Goal: Information Seeking & Learning: Learn about a topic

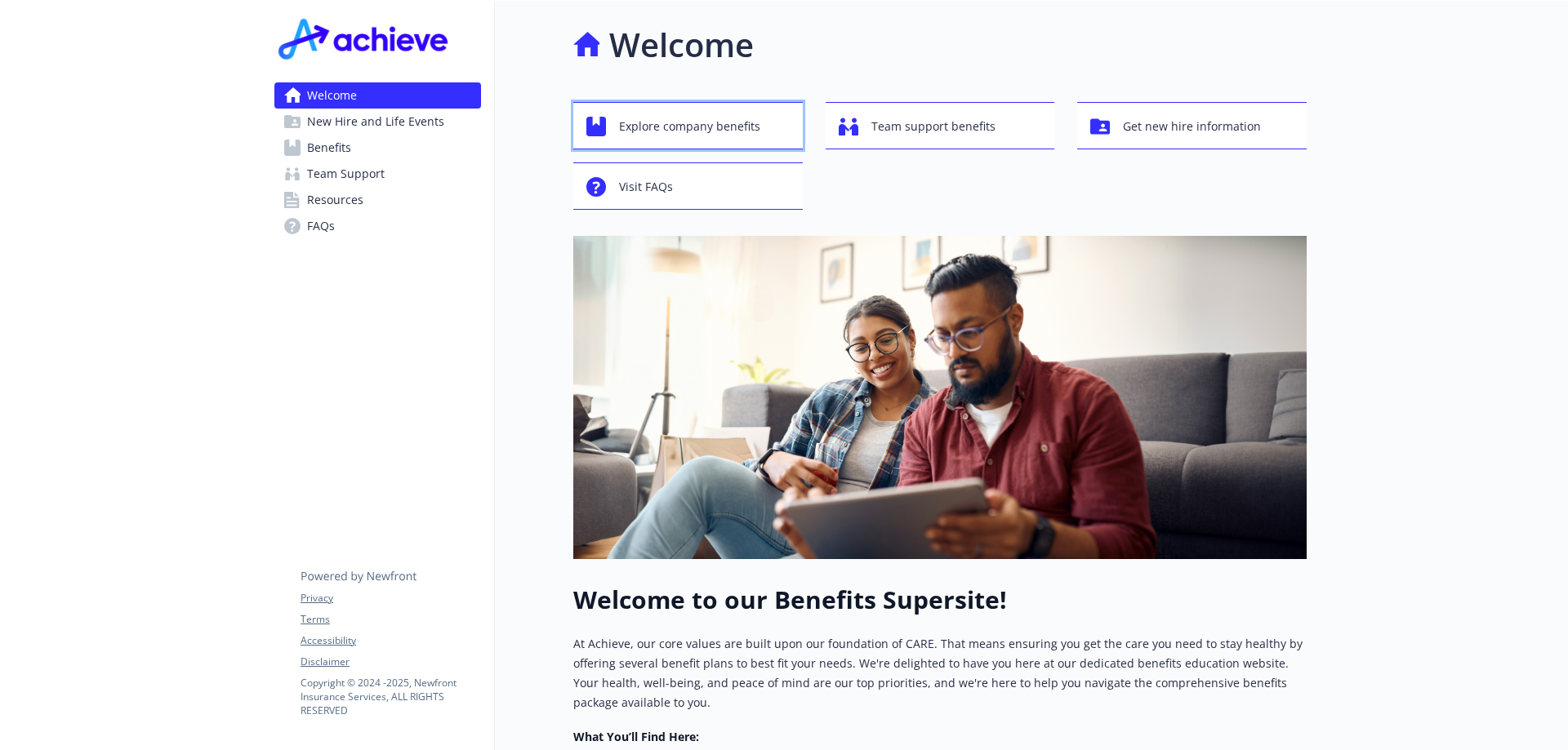
click at [638, 123] on span "Explore company benefits" at bounding box center [690, 126] width 141 height 31
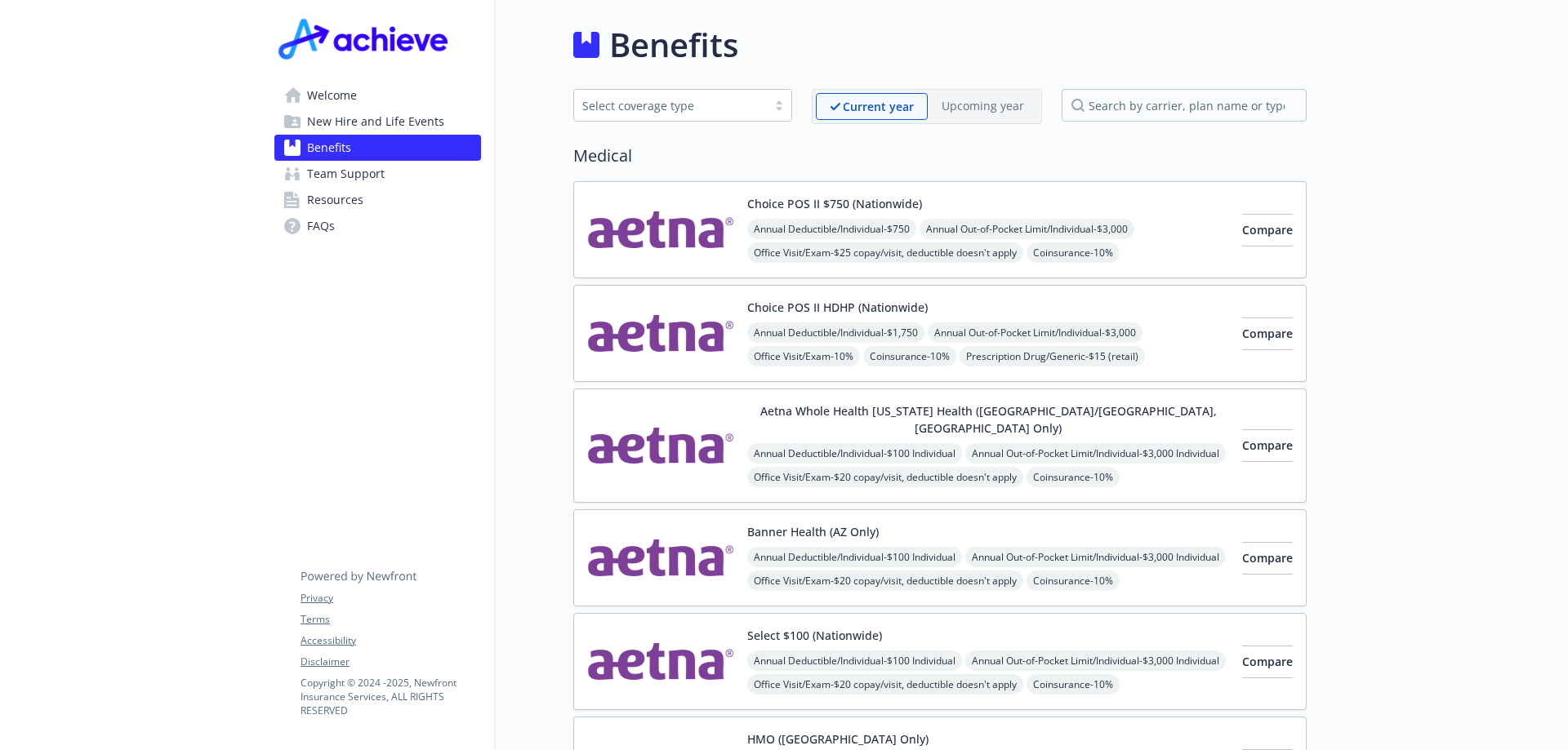
click at [855, 414] on button "Aetna Whole Health [US_STATE] Health ([GEOGRAPHIC_DATA]/[GEOGRAPHIC_DATA], [GEO…" at bounding box center [988, 419] width 482 height 34
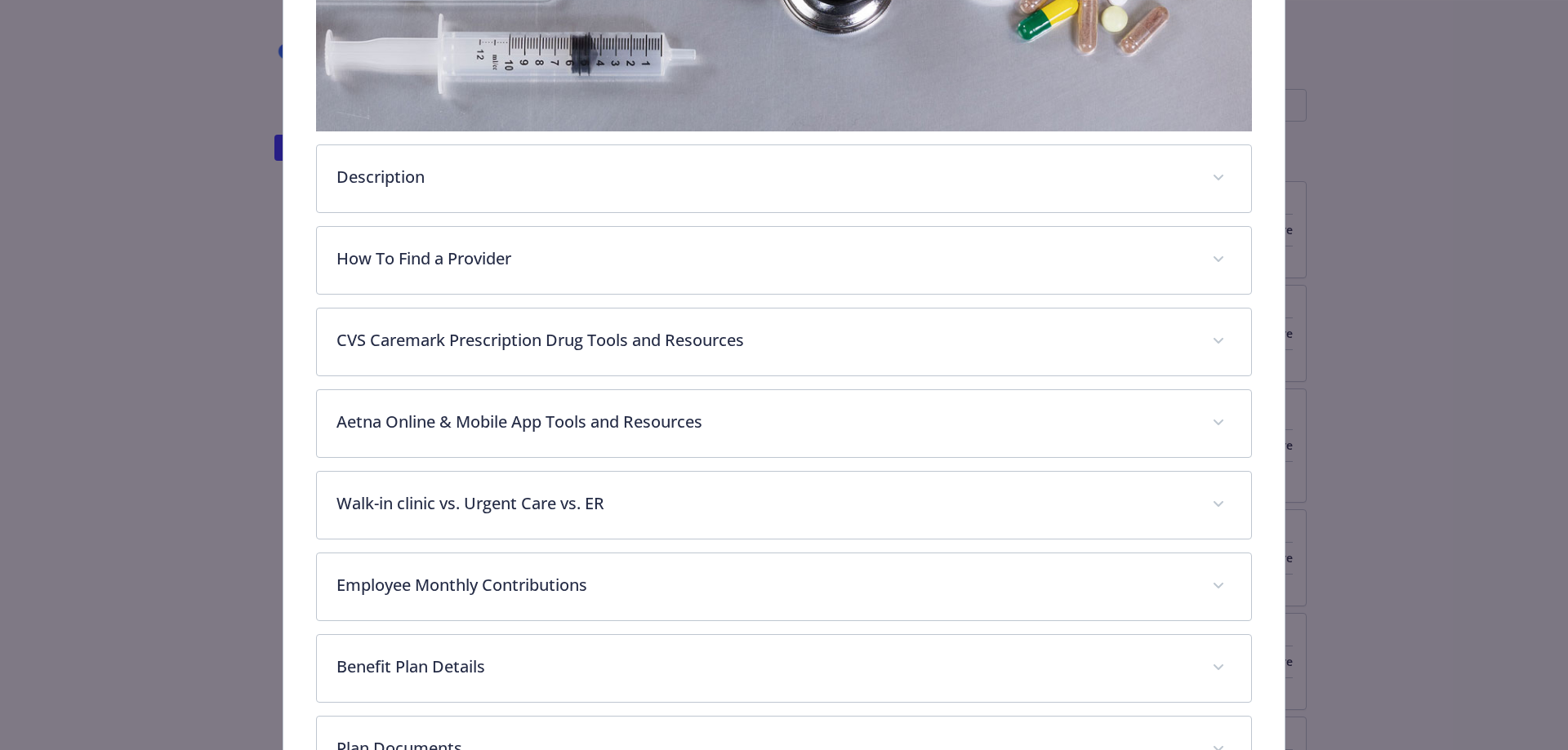
scroll to position [620, 0]
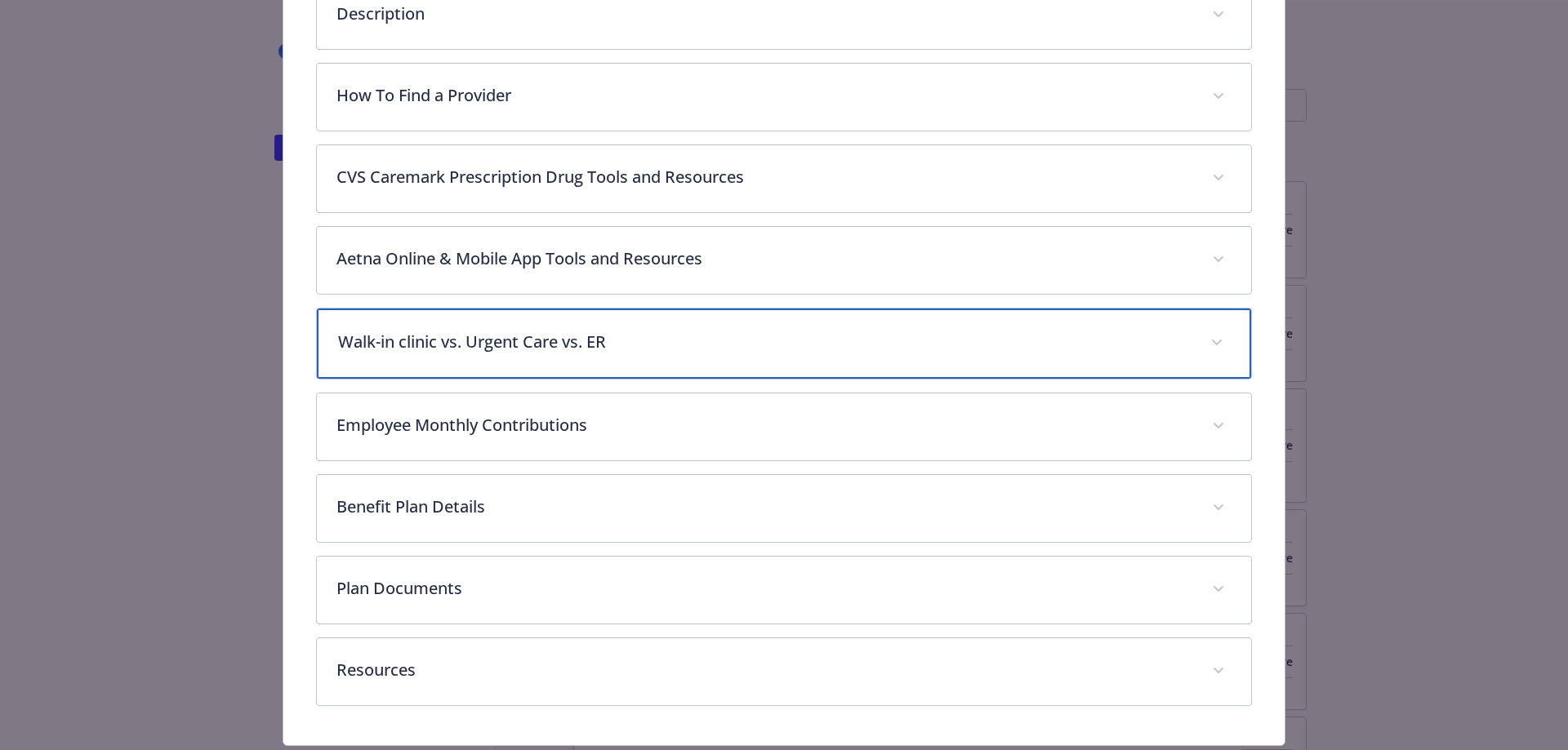
click at [566, 330] on p "Walk-in clinic vs. Urgent Care vs. ER" at bounding box center [765, 342] width 854 height 25
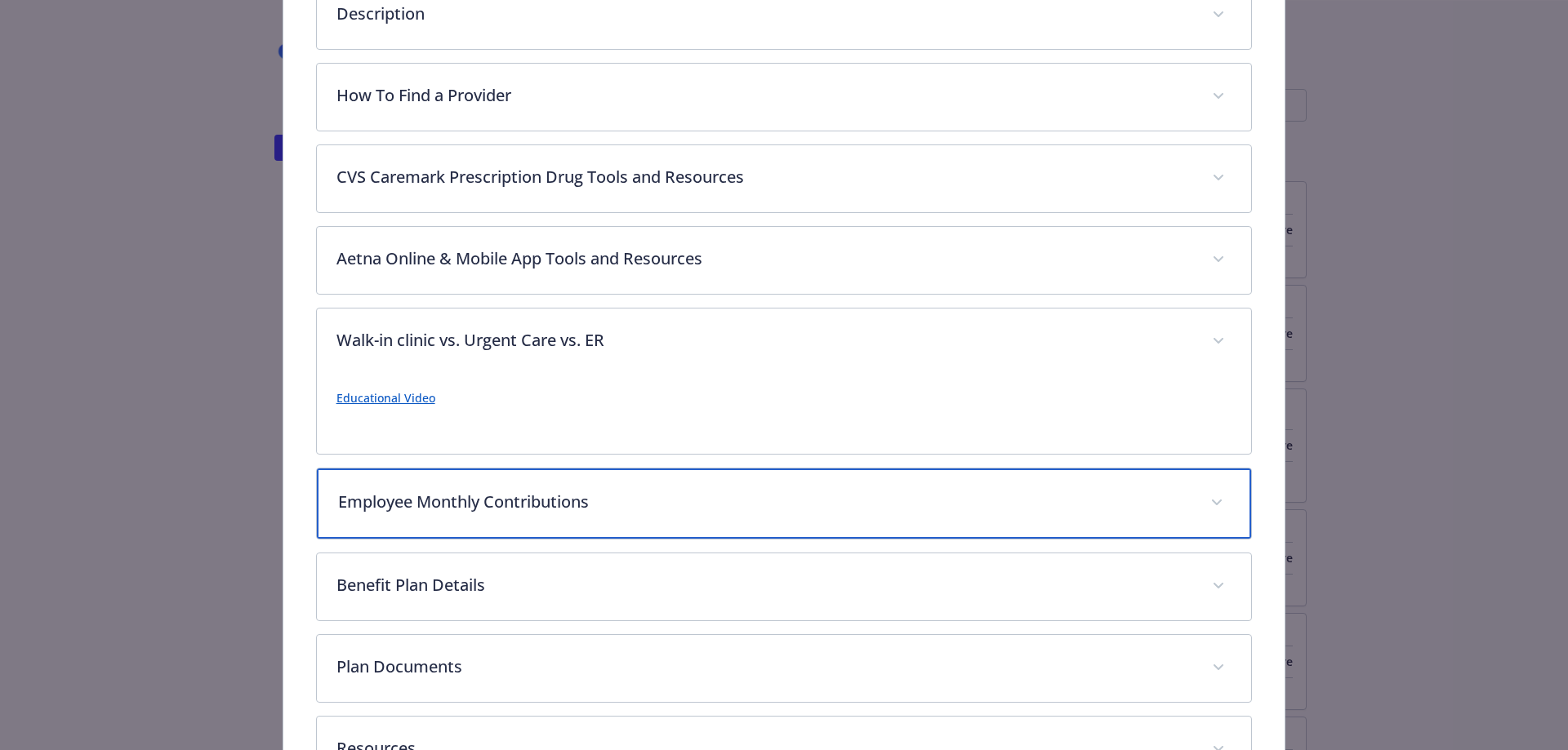
click at [505, 490] on p "Employee Monthly Contributions" at bounding box center [765, 503] width 854 height 25
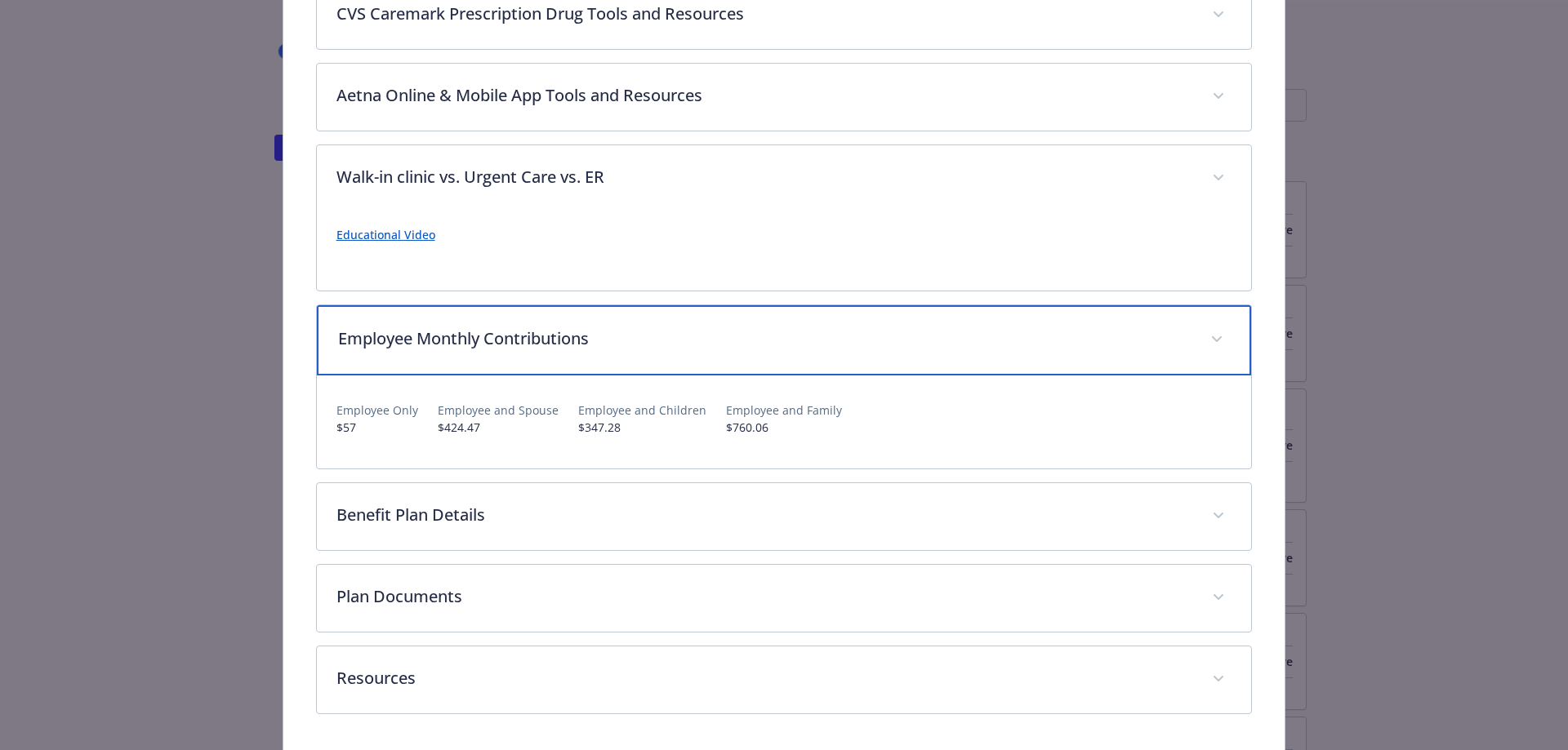
scroll to position [816, 0]
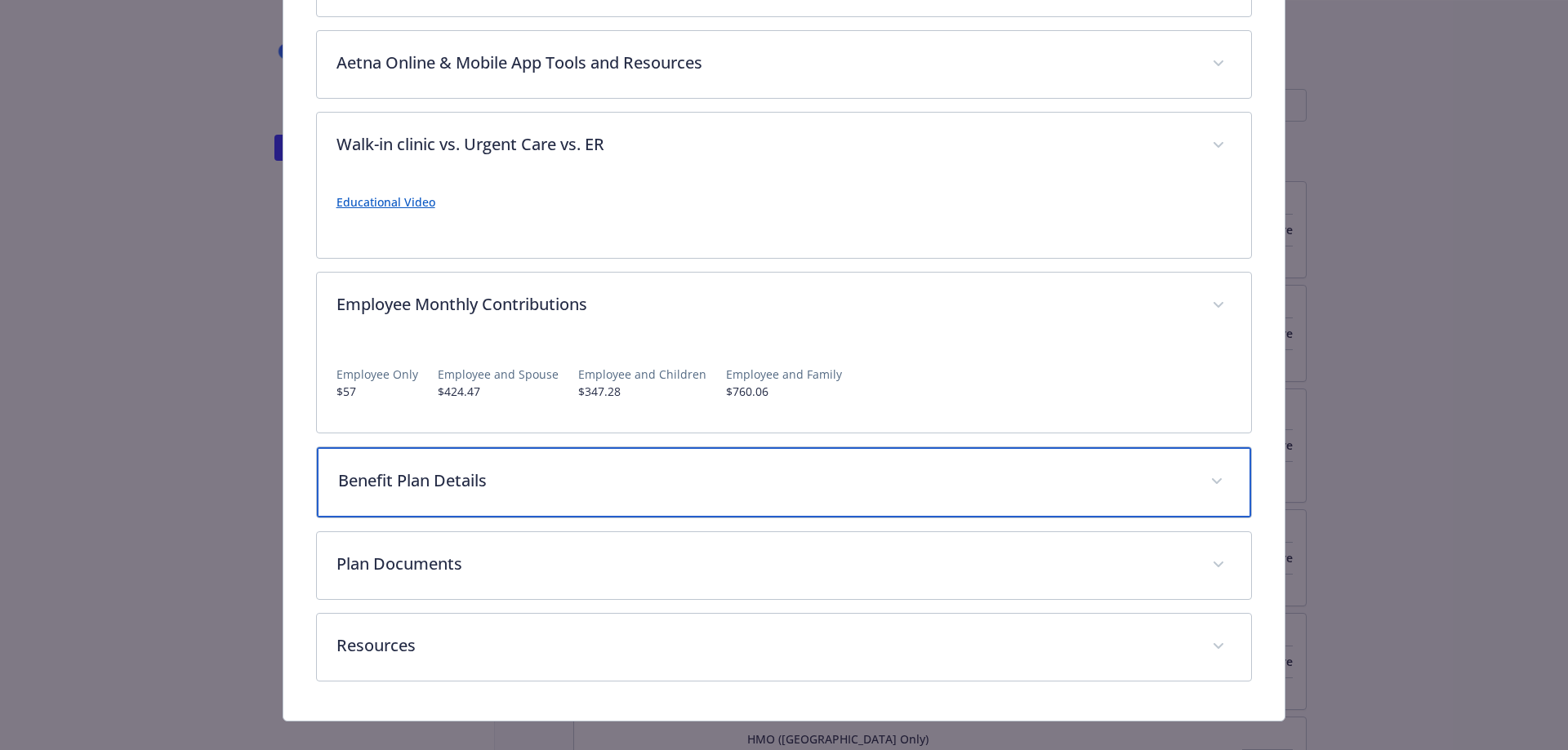
click at [583, 468] on p "Benefit Plan Details" at bounding box center [765, 481] width 854 height 25
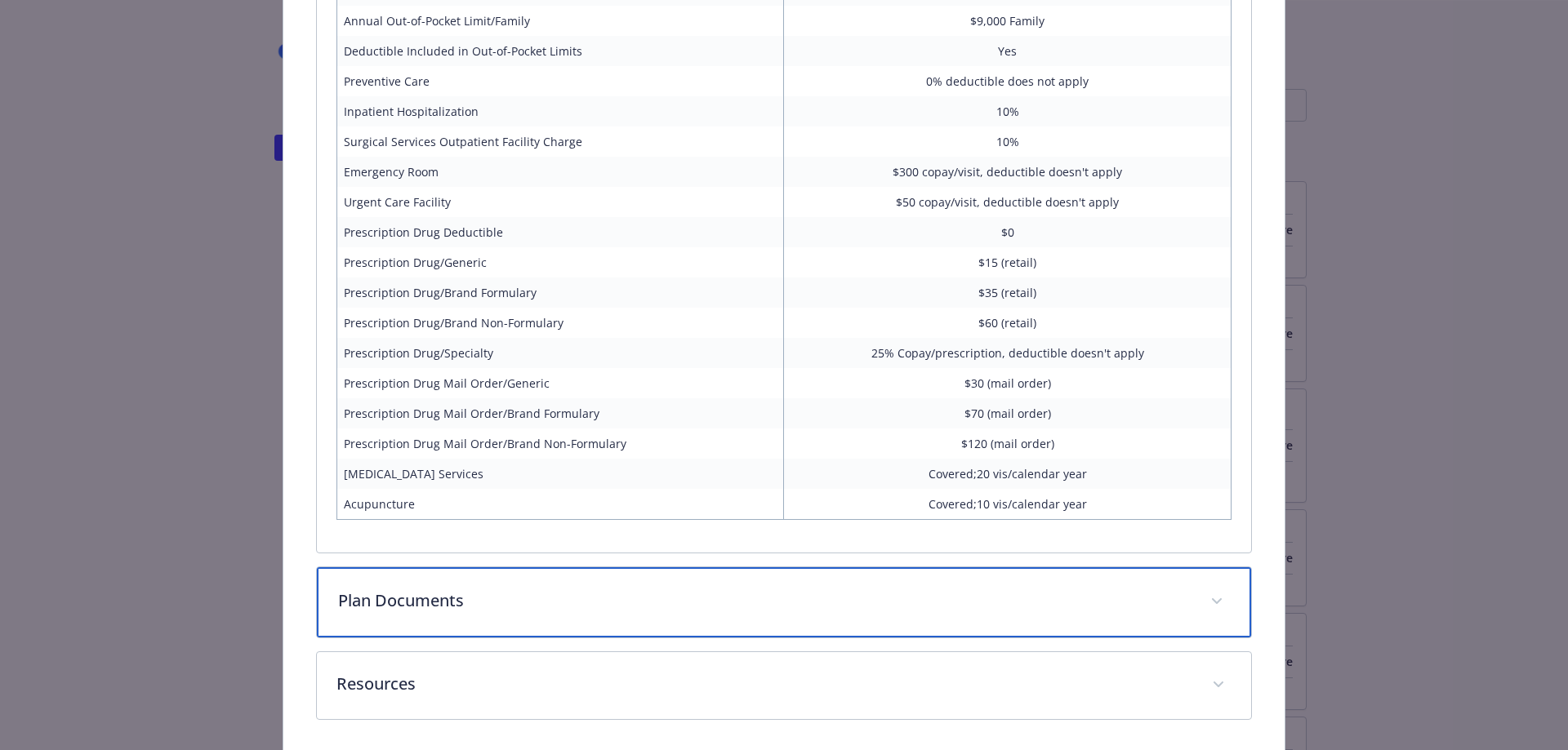
scroll to position [1547, 0]
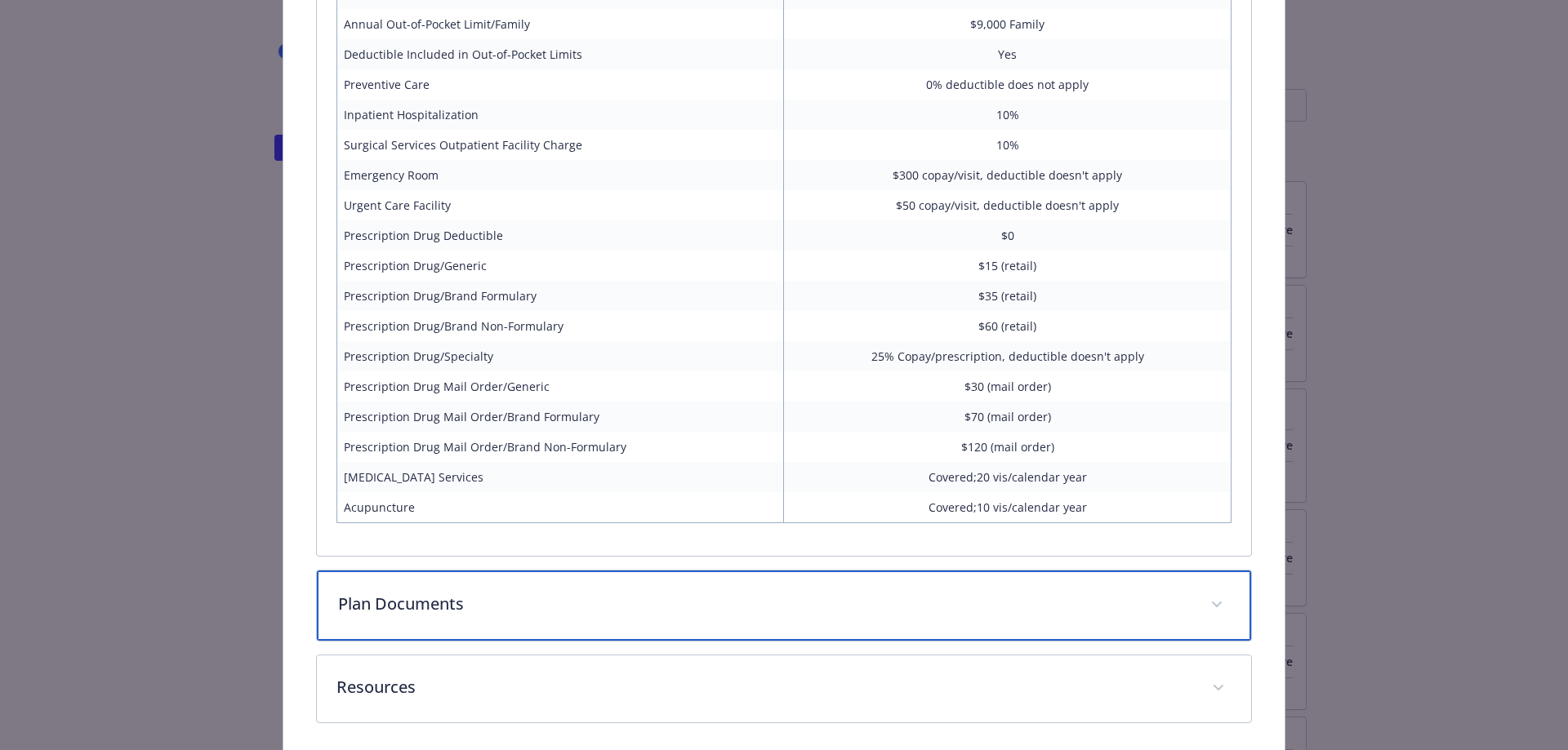
click at [494, 592] on p "Plan Documents" at bounding box center [765, 604] width 854 height 25
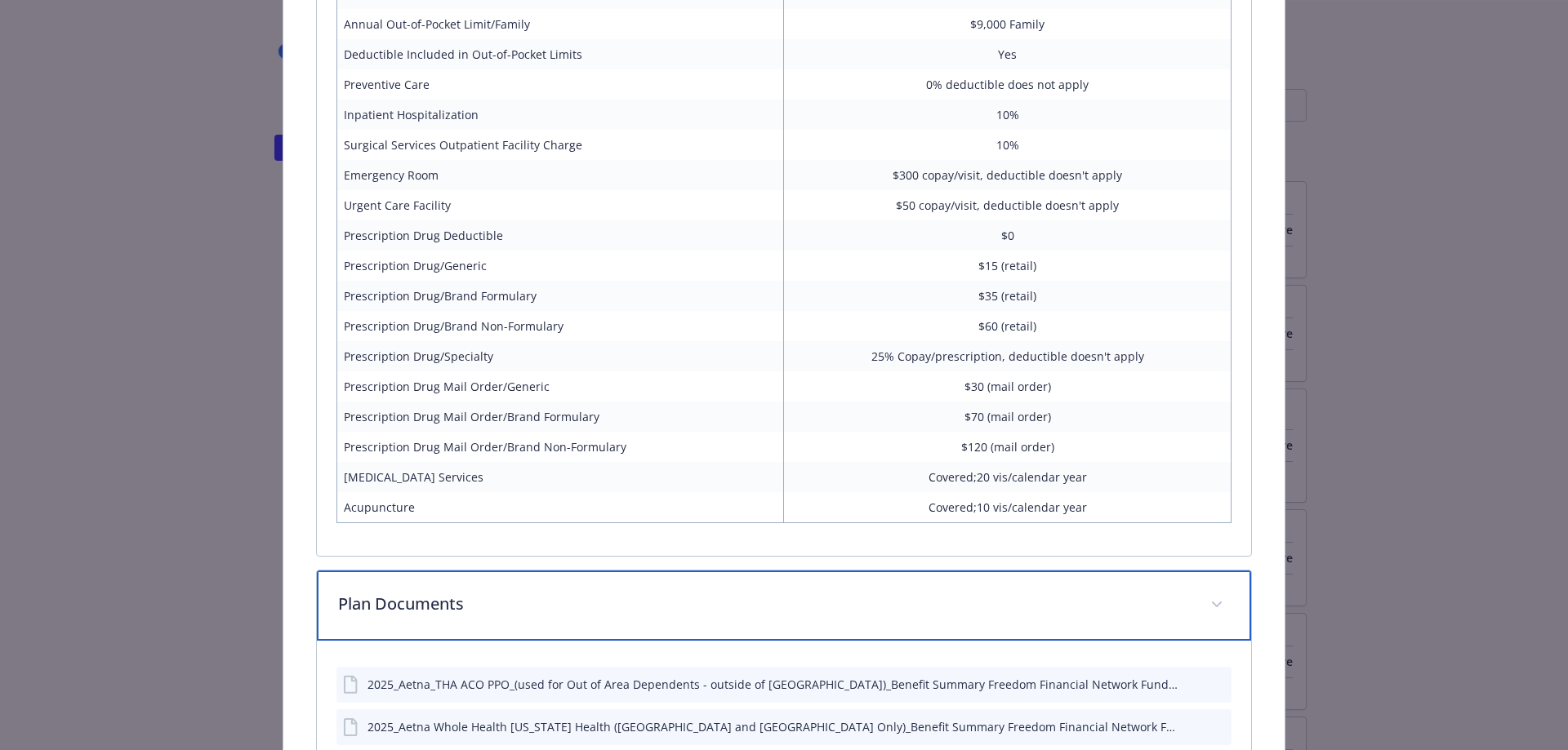
click at [494, 592] on p "Plan Documents" at bounding box center [765, 604] width 854 height 25
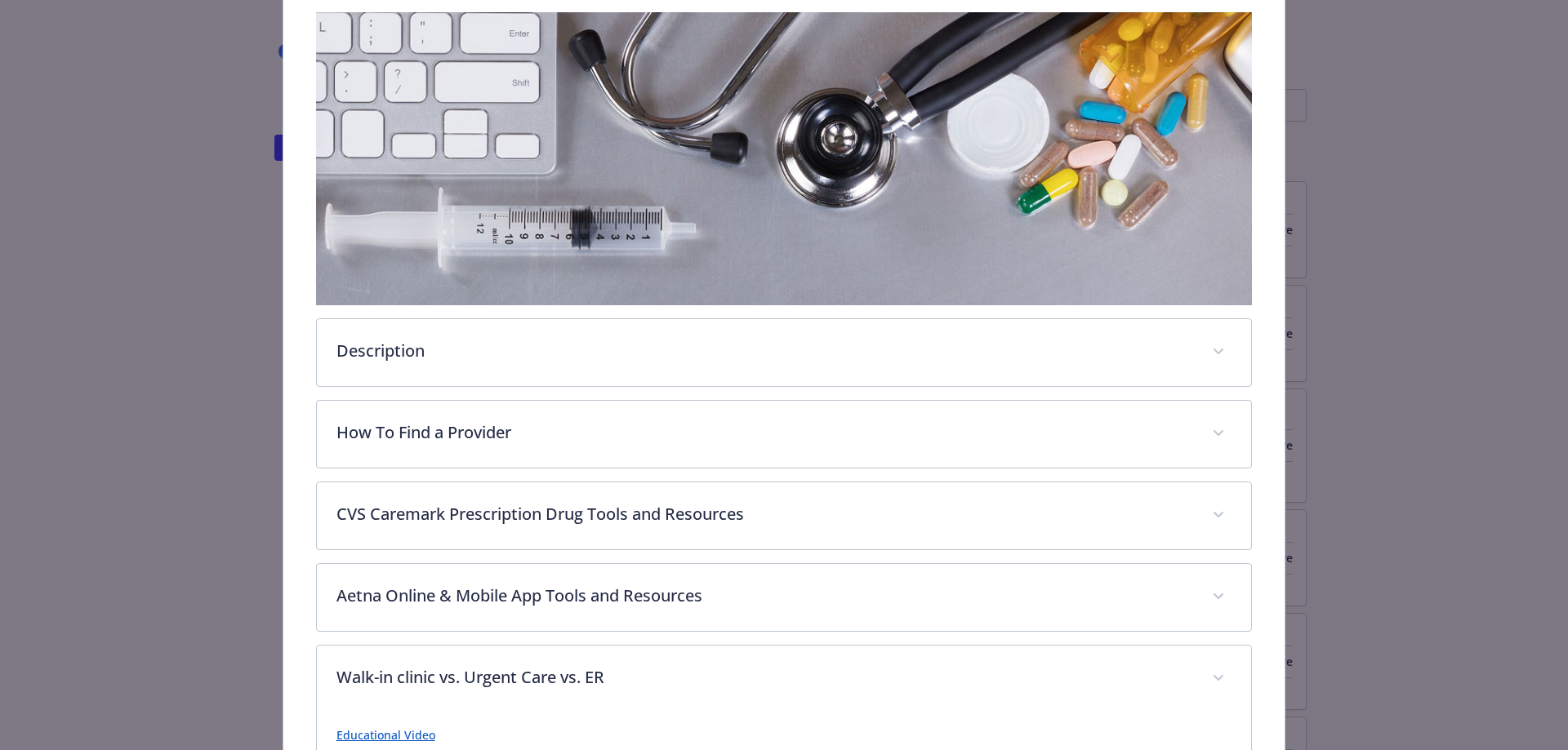
scroll to position [0, 0]
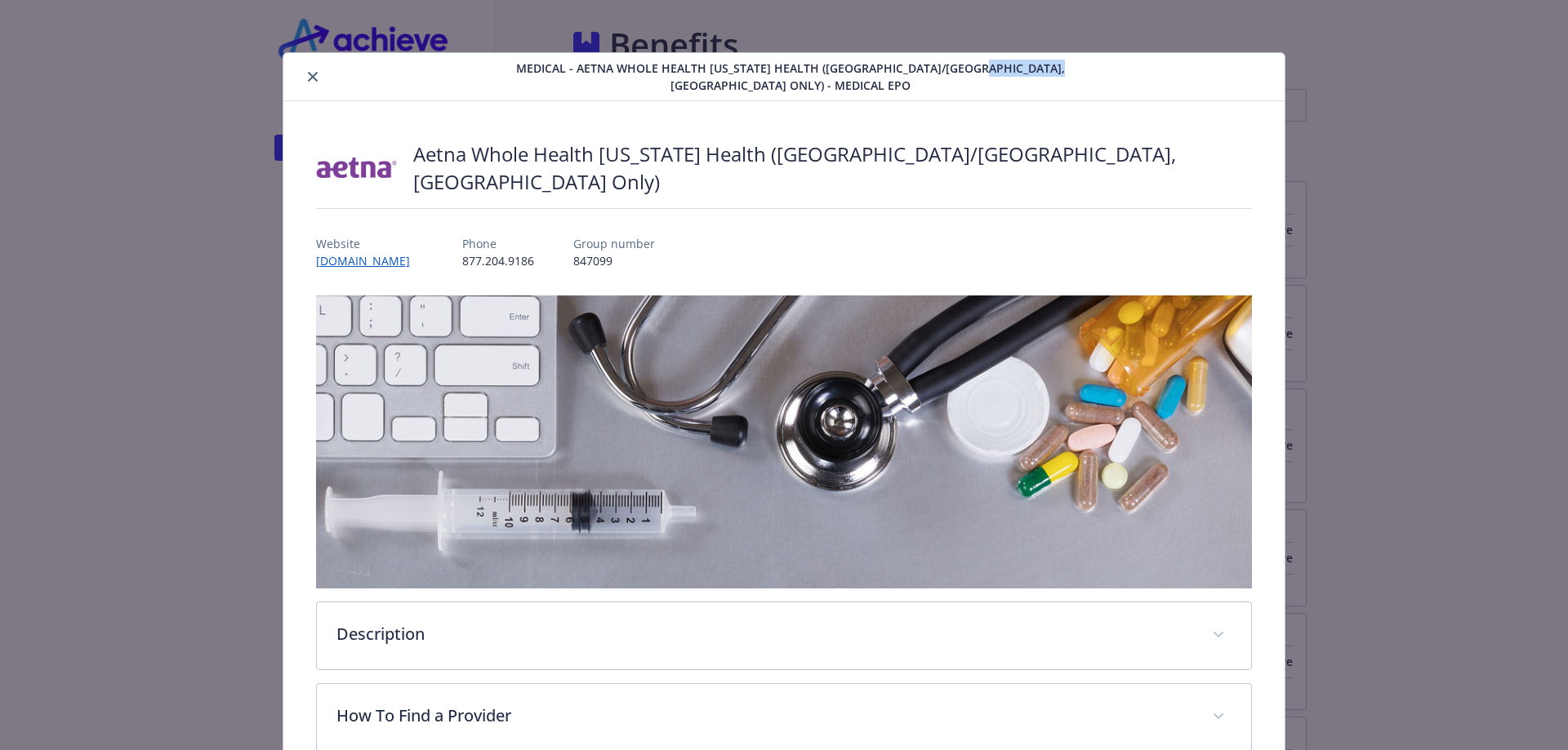
drag, startPoint x: 978, startPoint y: 68, endPoint x: 1064, endPoint y: 77, distance: 86.5
click at [1064, 77] on div "Medical - Aetna Whole Health [US_STATE] Health ([GEOGRAPHIC_DATA]/[GEOGRAPHIC_D…" at bounding box center [784, 77] width 1002 height 48
